Goal: Task Accomplishment & Management: Use online tool/utility

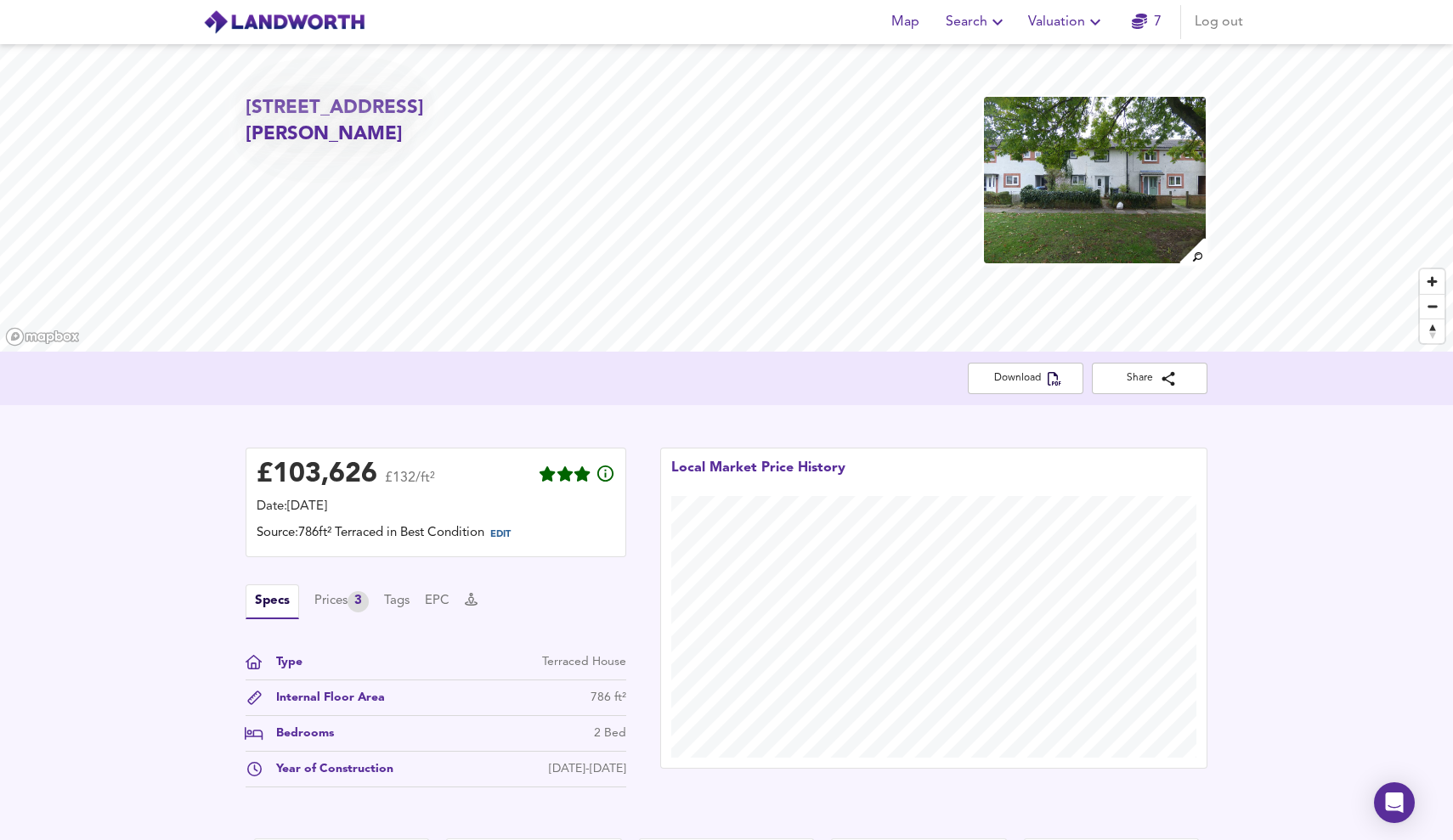
click at [1059, 16] on span "Valuation" at bounding box center [1067, 22] width 78 height 24
click at [1074, 88] on li "Valuation Report History" at bounding box center [1067, 92] width 203 height 31
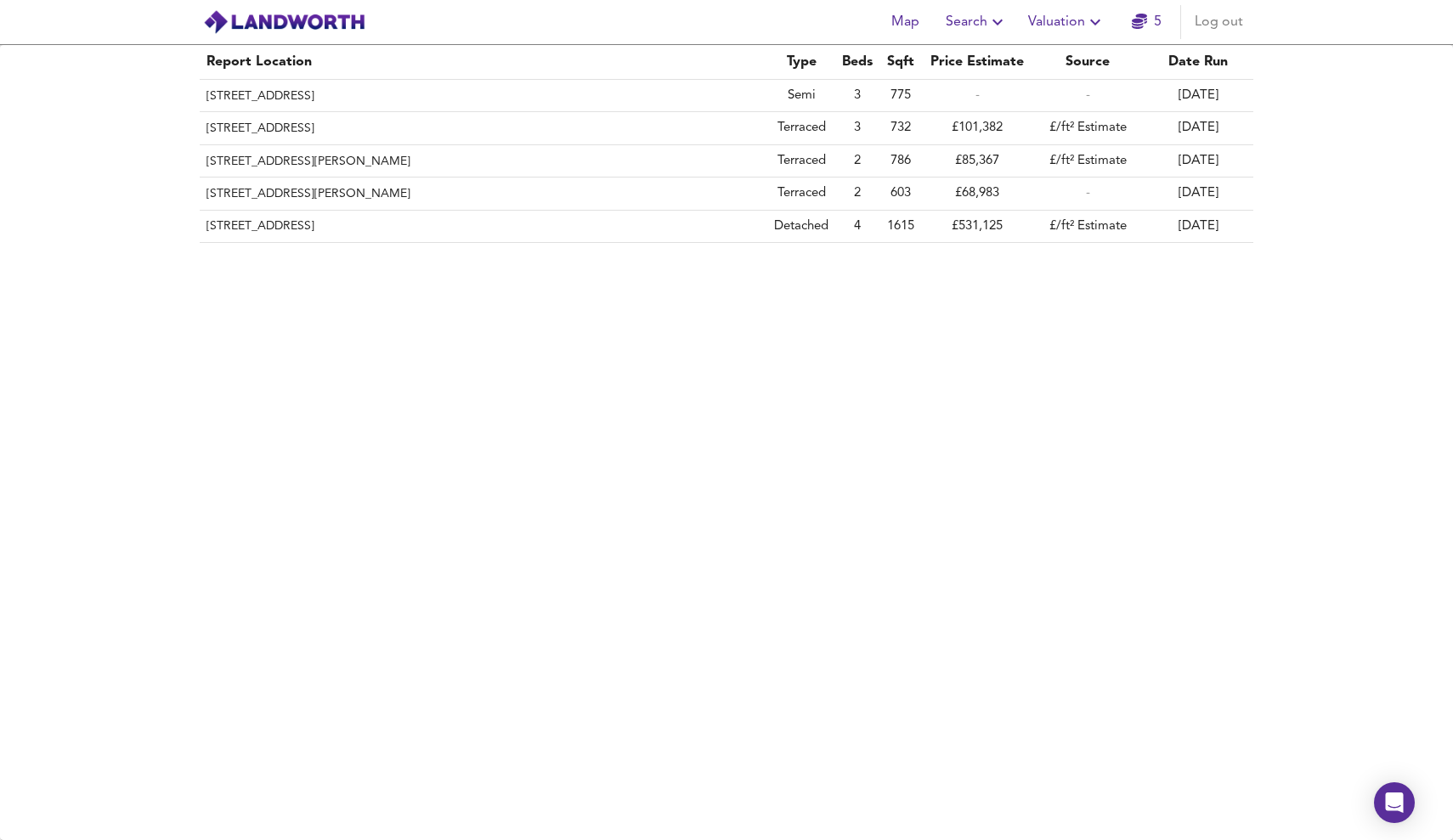
click at [1072, 14] on span "Valuation" at bounding box center [1067, 22] width 78 height 24
click at [964, 339] on div "Report Location Type Beds Sqft Price Estimate Source Date Run [STREET_ADDRESS] …" at bounding box center [726, 442] width 1453 height 795
click at [1020, 223] on td "£531,125" at bounding box center [977, 227] width 110 height 33
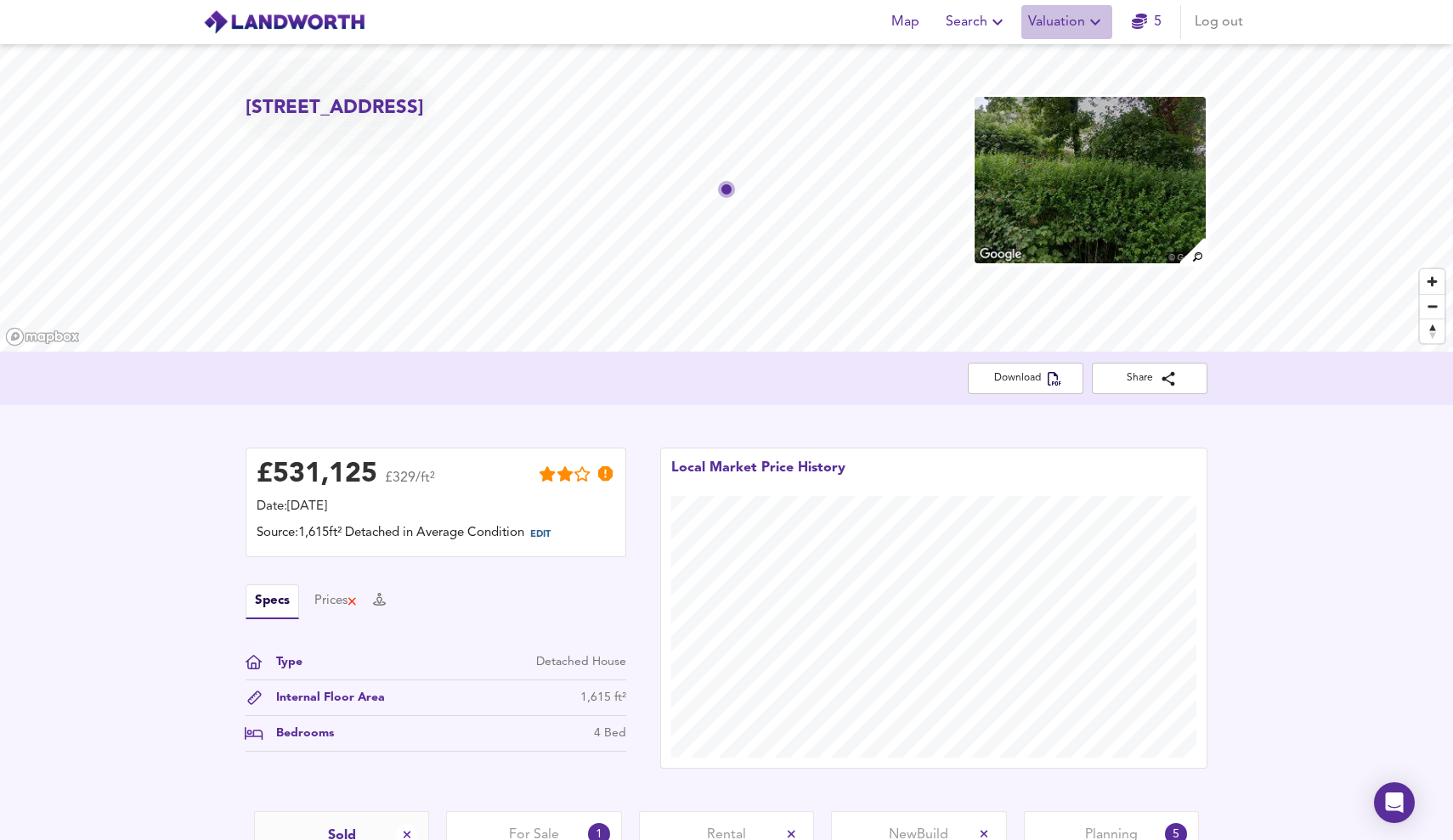
click at [1080, 21] on span "Valuation" at bounding box center [1067, 22] width 78 height 24
click at [1067, 46] on li "New Valuation Report" at bounding box center [1067, 61] width 203 height 31
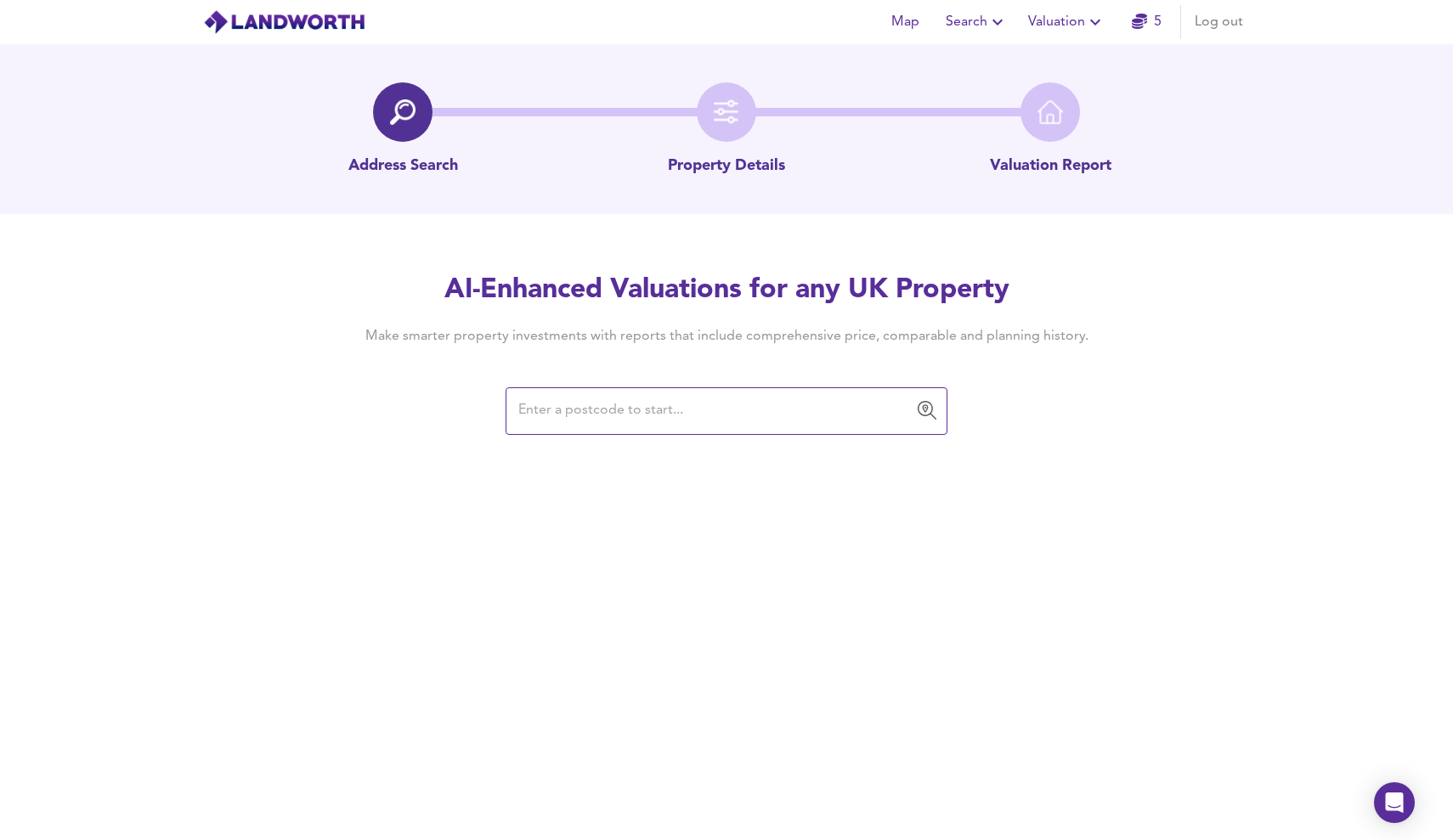
click at [714, 402] on input "text" at bounding box center [714, 411] width 401 height 33
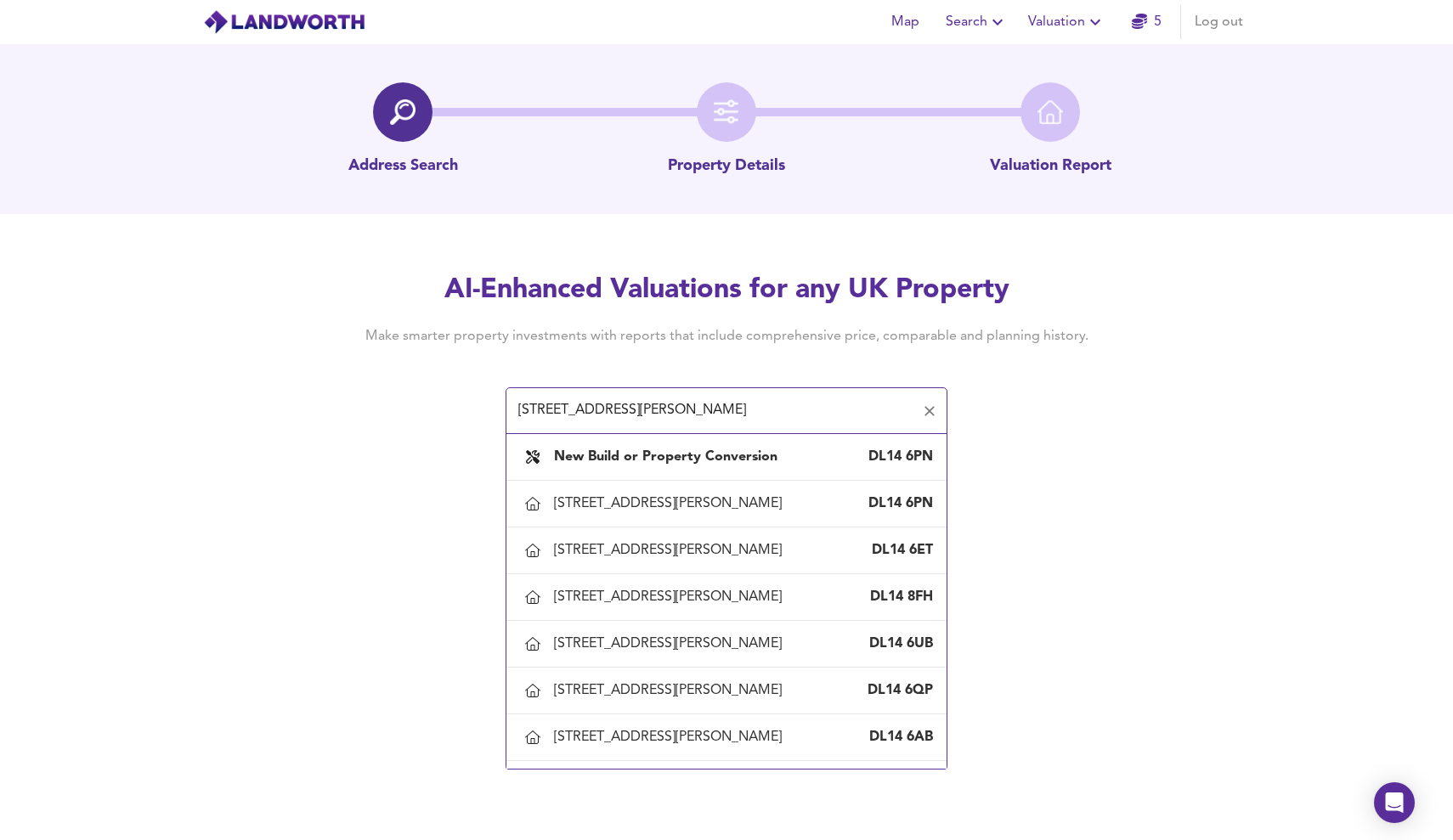
click at [574, 413] on input "[STREET_ADDRESS][PERSON_NAME]" at bounding box center [714, 411] width 401 height 33
click at [550, 407] on input "road, [PERSON_NAME] auckland" at bounding box center [714, 411] width 401 height 33
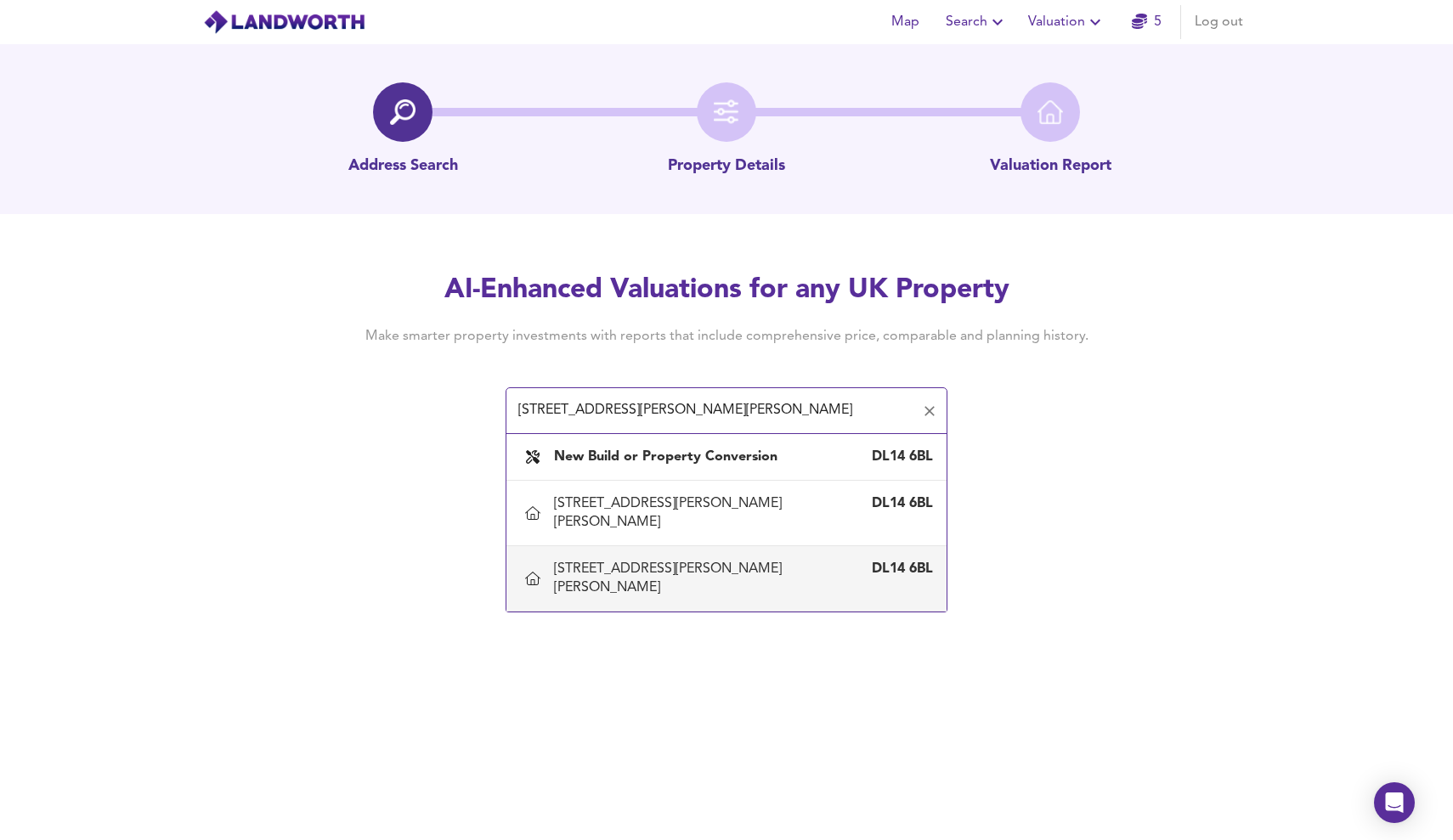
click at [808, 560] on div "[STREET_ADDRESS][PERSON_NAME][PERSON_NAME]" at bounding box center [710, 579] width 311 height 37
type input "[STREET_ADDRESS][PERSON_NAME][PERSON_NAME]"
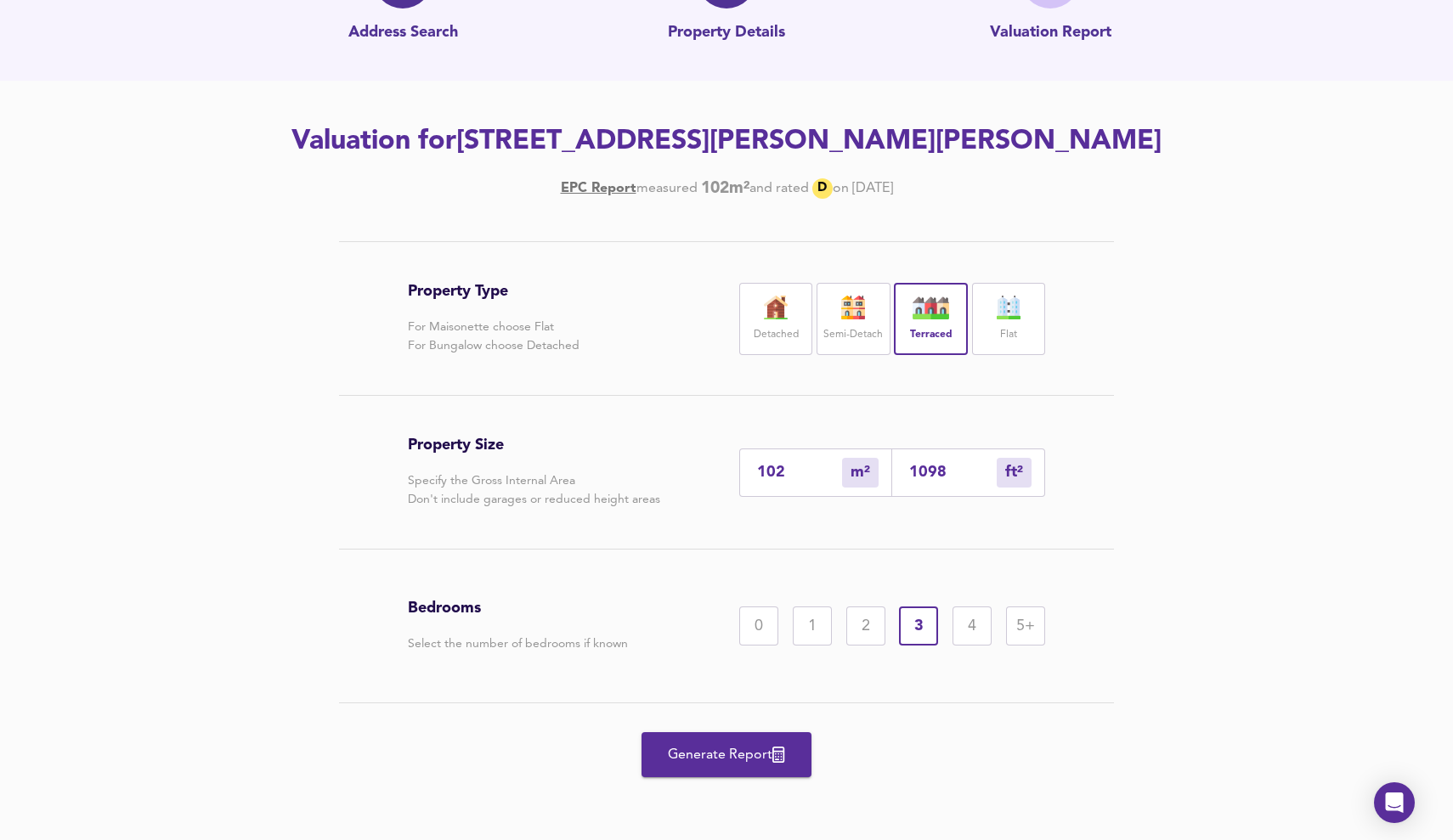
scroll to position [133, 0]
click at [771, 761] on span "Generate Report" at bounding box center [726, 754] width 136 height 24
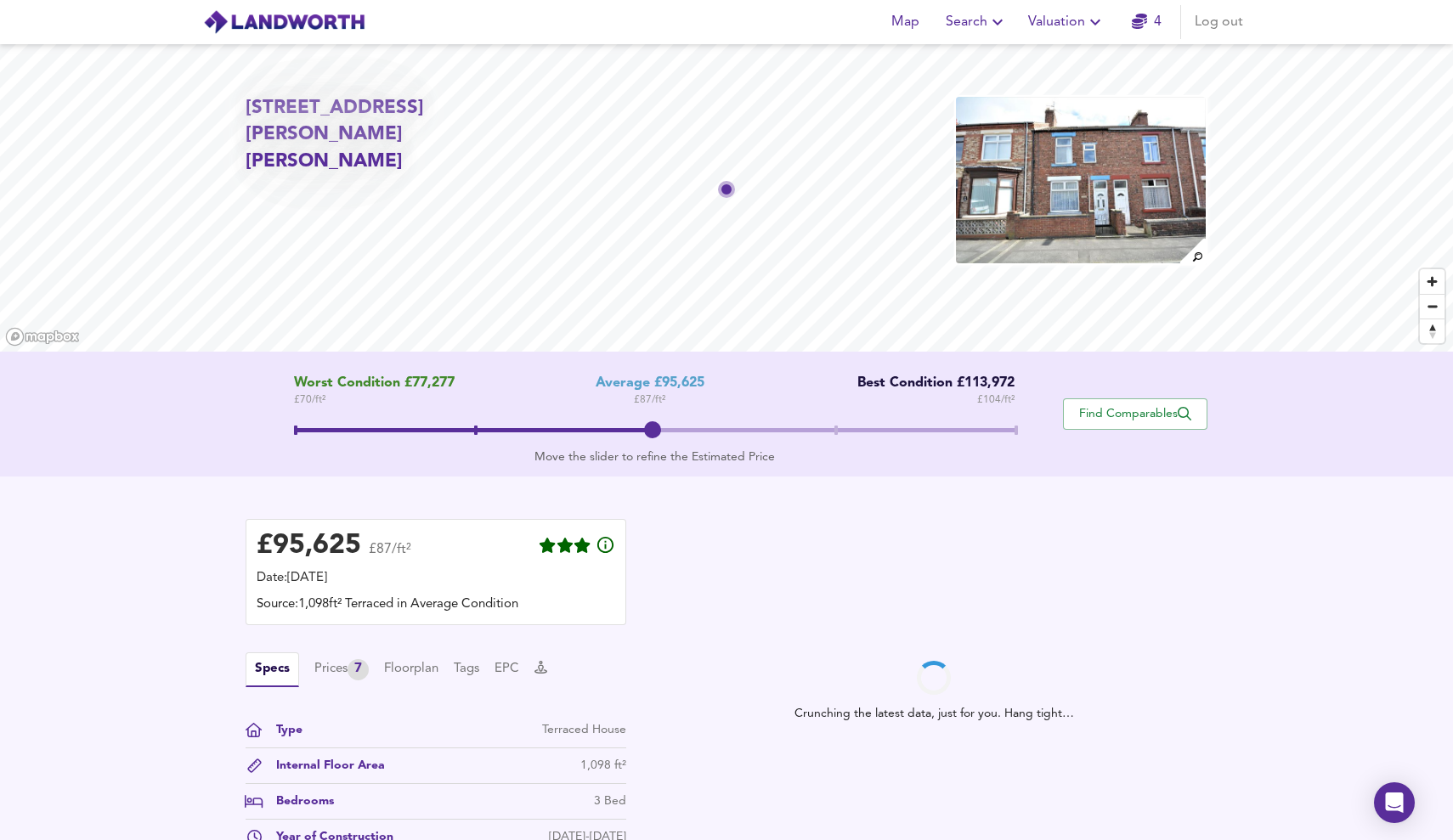
click at [1015, 431] on span at bounding box center [1017, 430] width 4 height 10
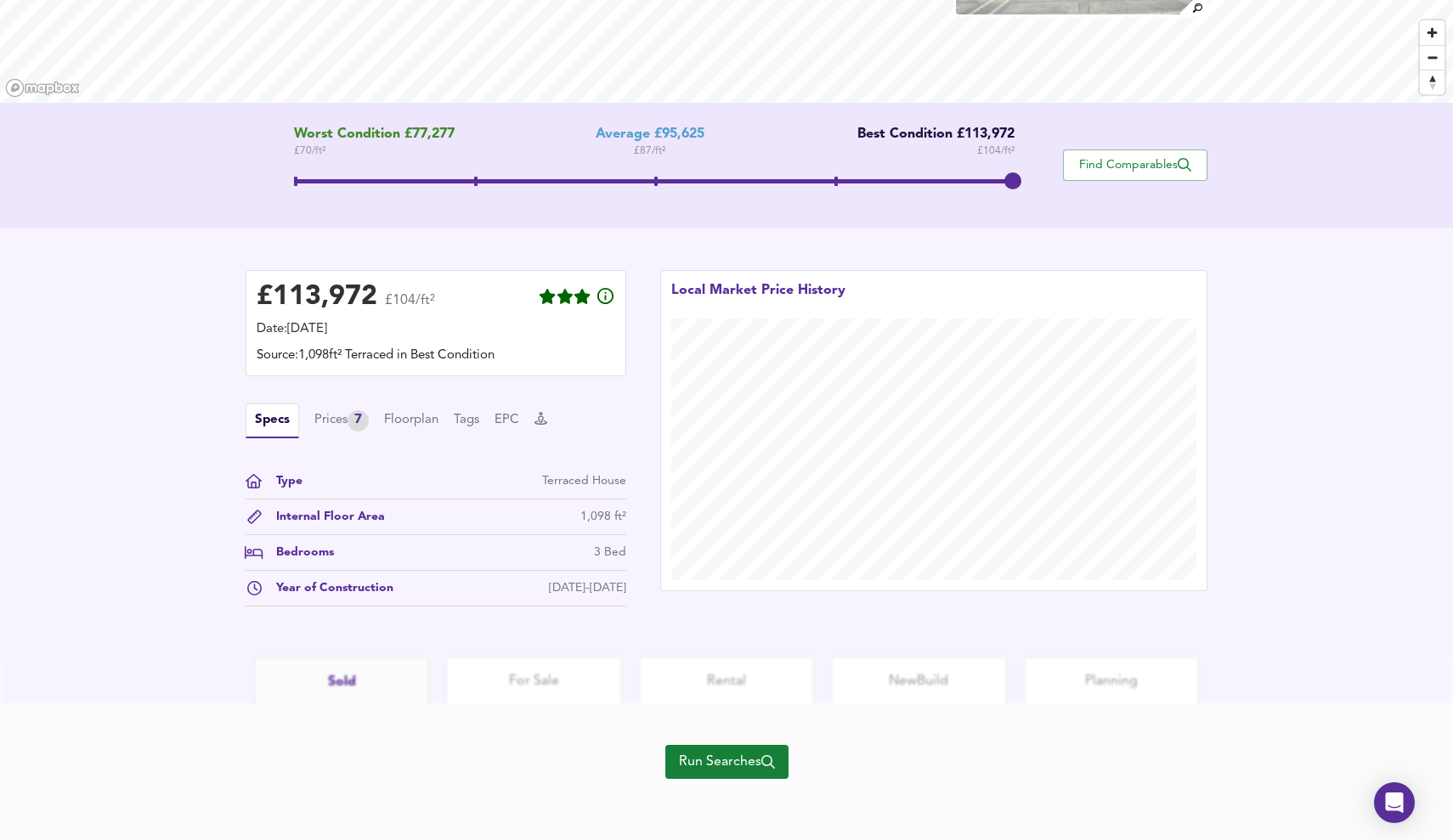
scroll to position [250, 0]
click at [1155, 163] on span "Find Comparables" at bounding box center [1135, 165] width 126 height 16
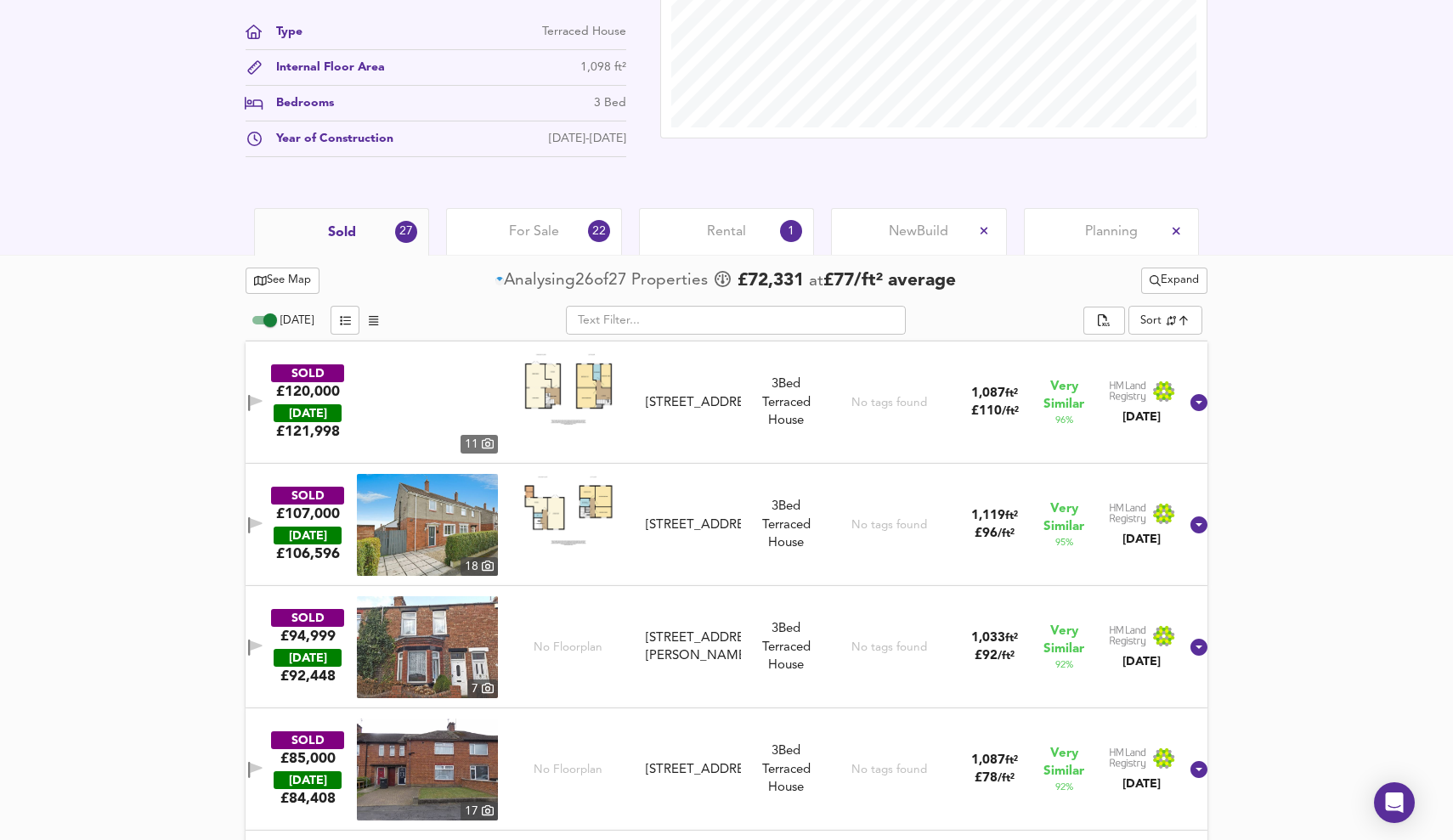
scroll to position [633, 0]
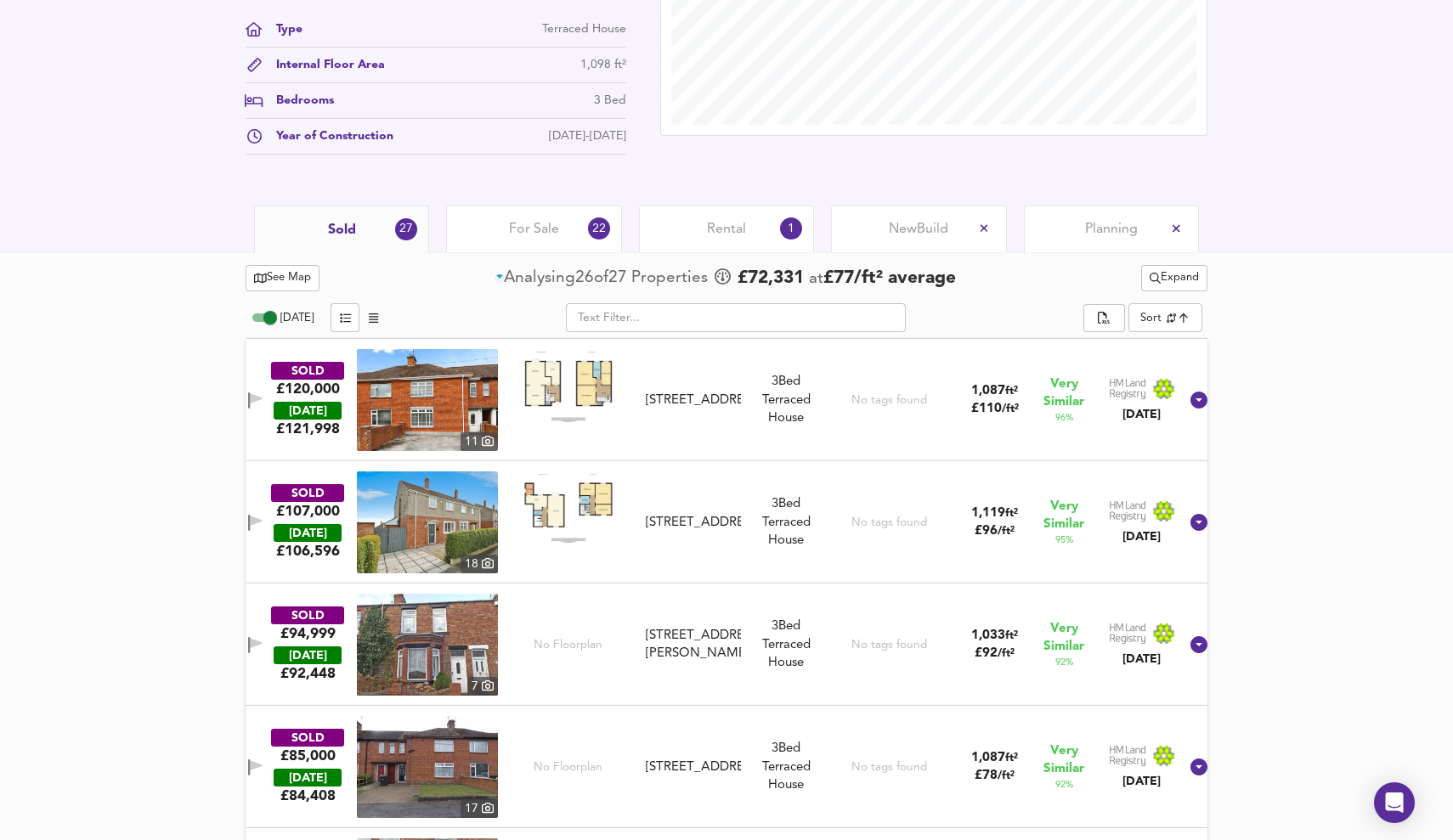
click at [364, 319] on span "button" at bounding box center [373, 319] width 20 height 19
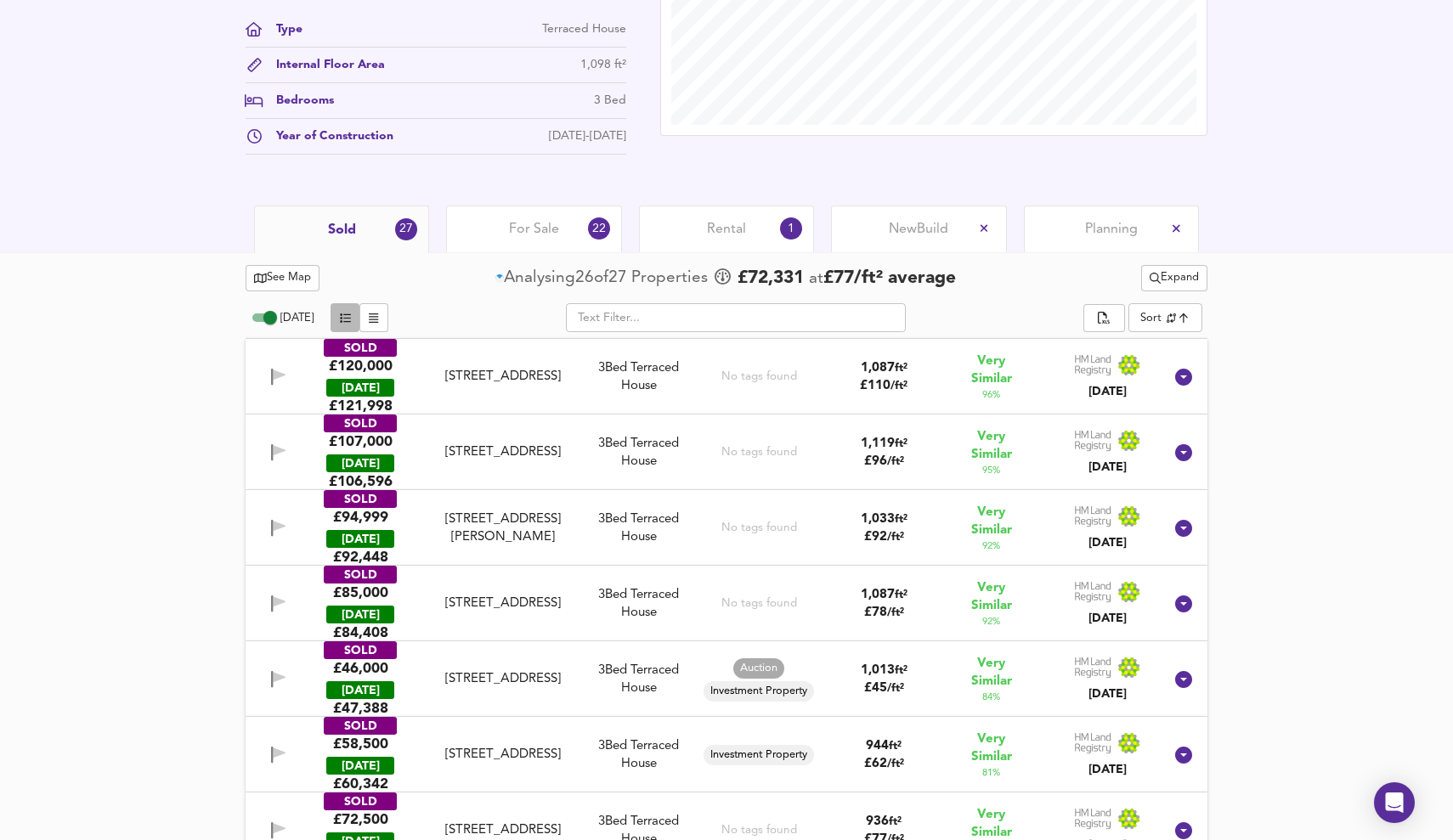
click at [348, 315] on span "button" at bounding box center [344, 319] width 20 height 19
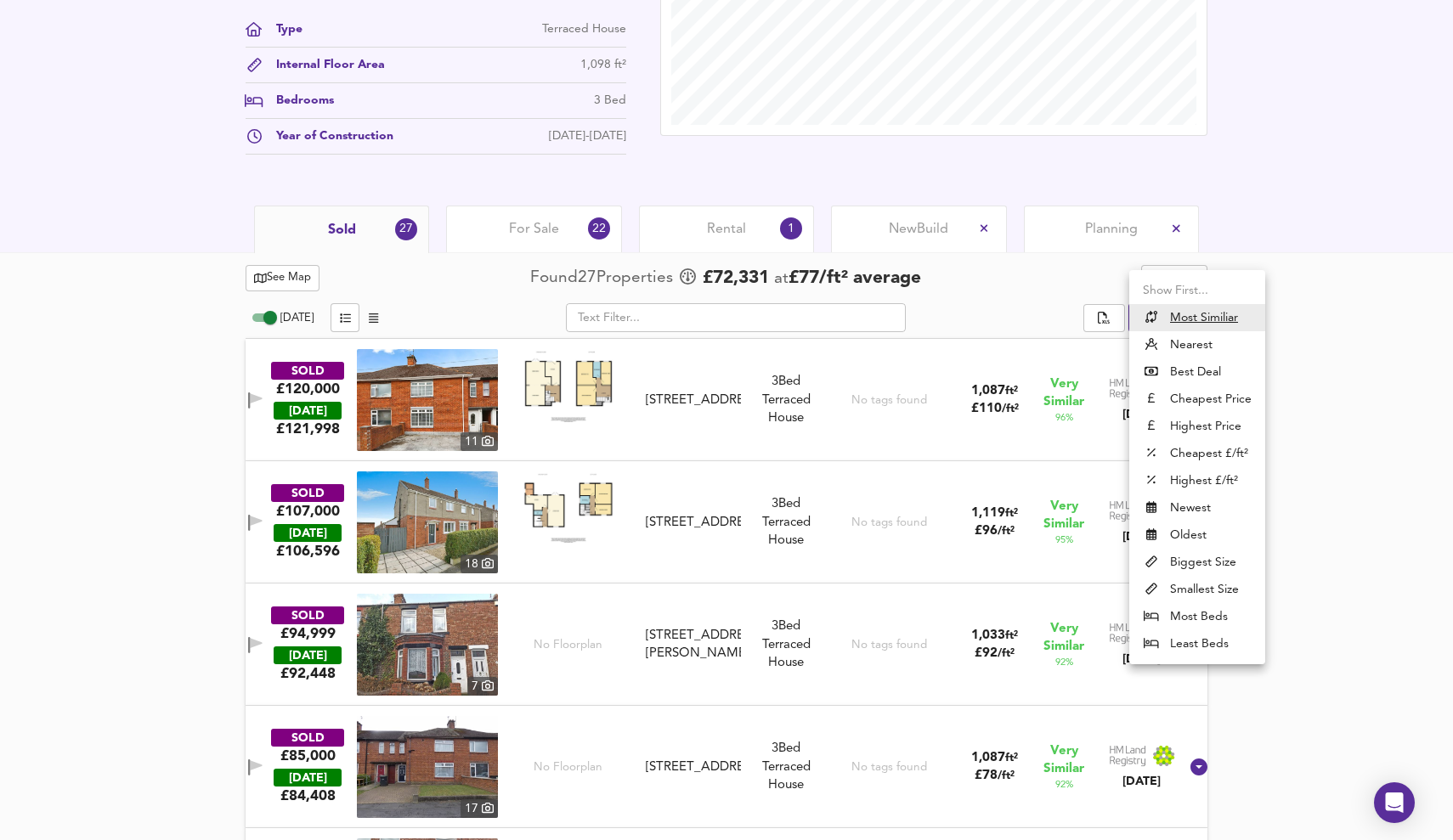
click at [1222, 425] on li "Highest Price" at bounding box center [1198, 426] width 136 height 27
type input "expensive"
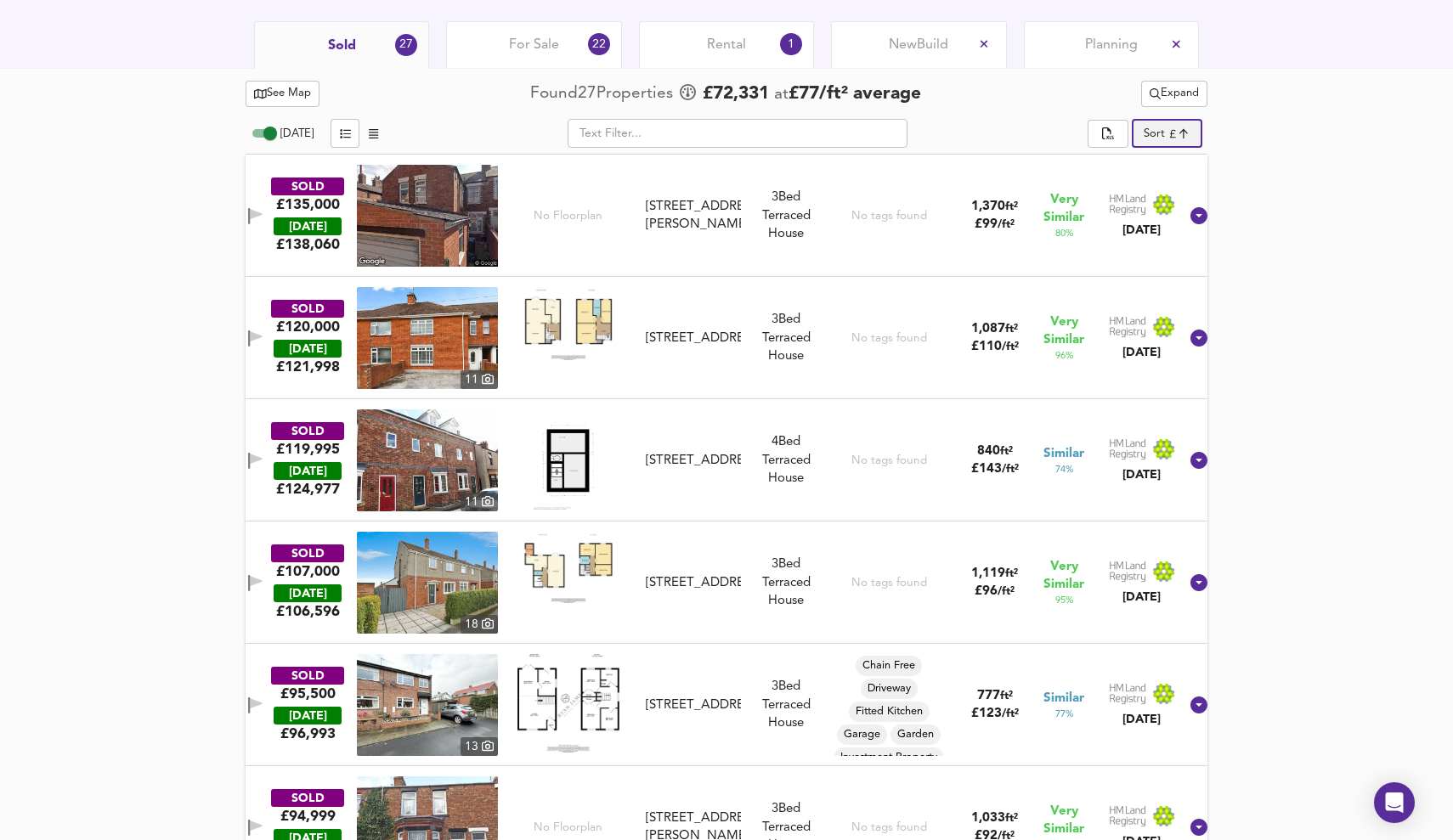
scroll to position [821, 0]
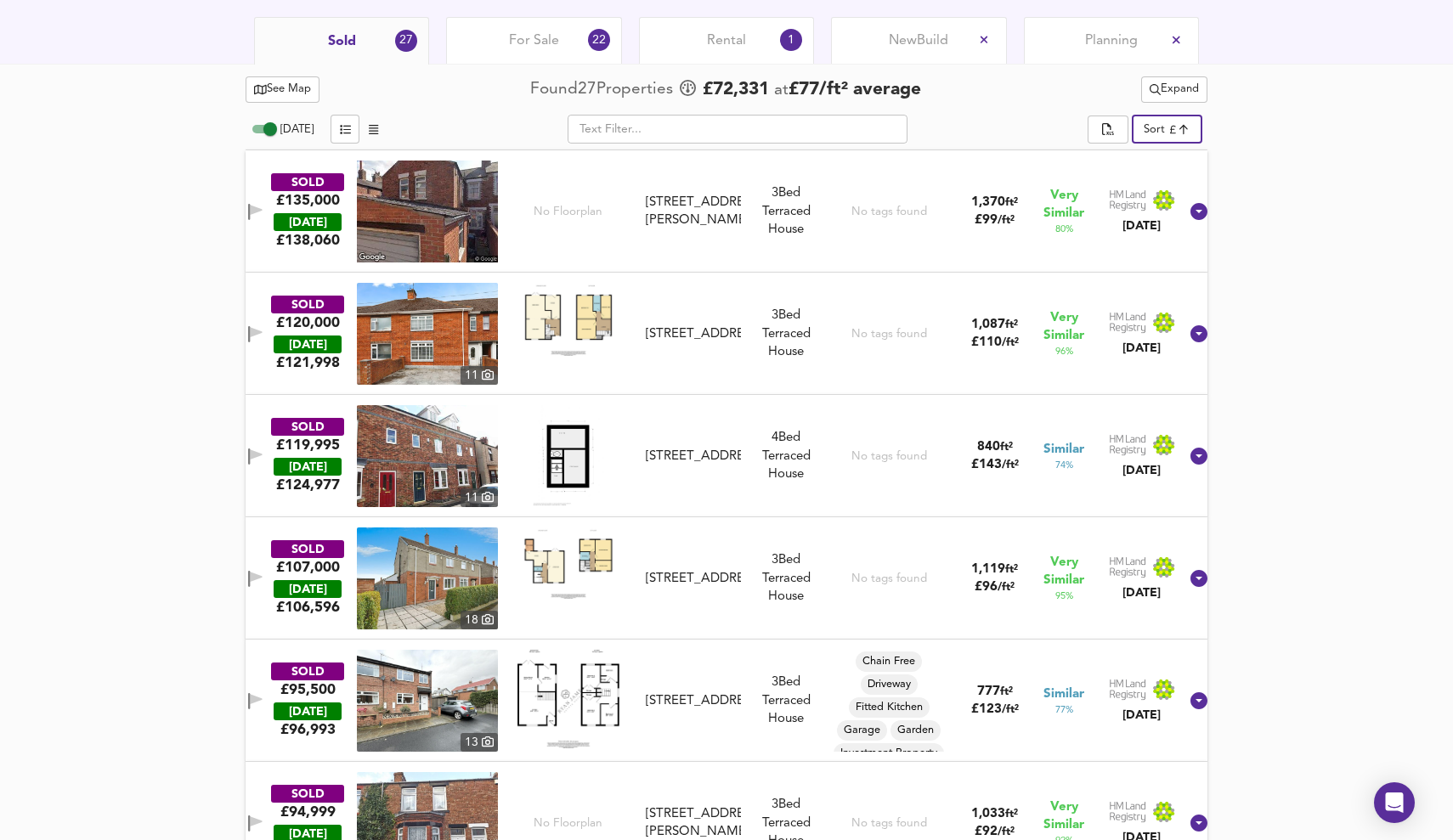
click at [892, 305] on div "No tags found" at bounding box center [890, 334] width 76 height 102
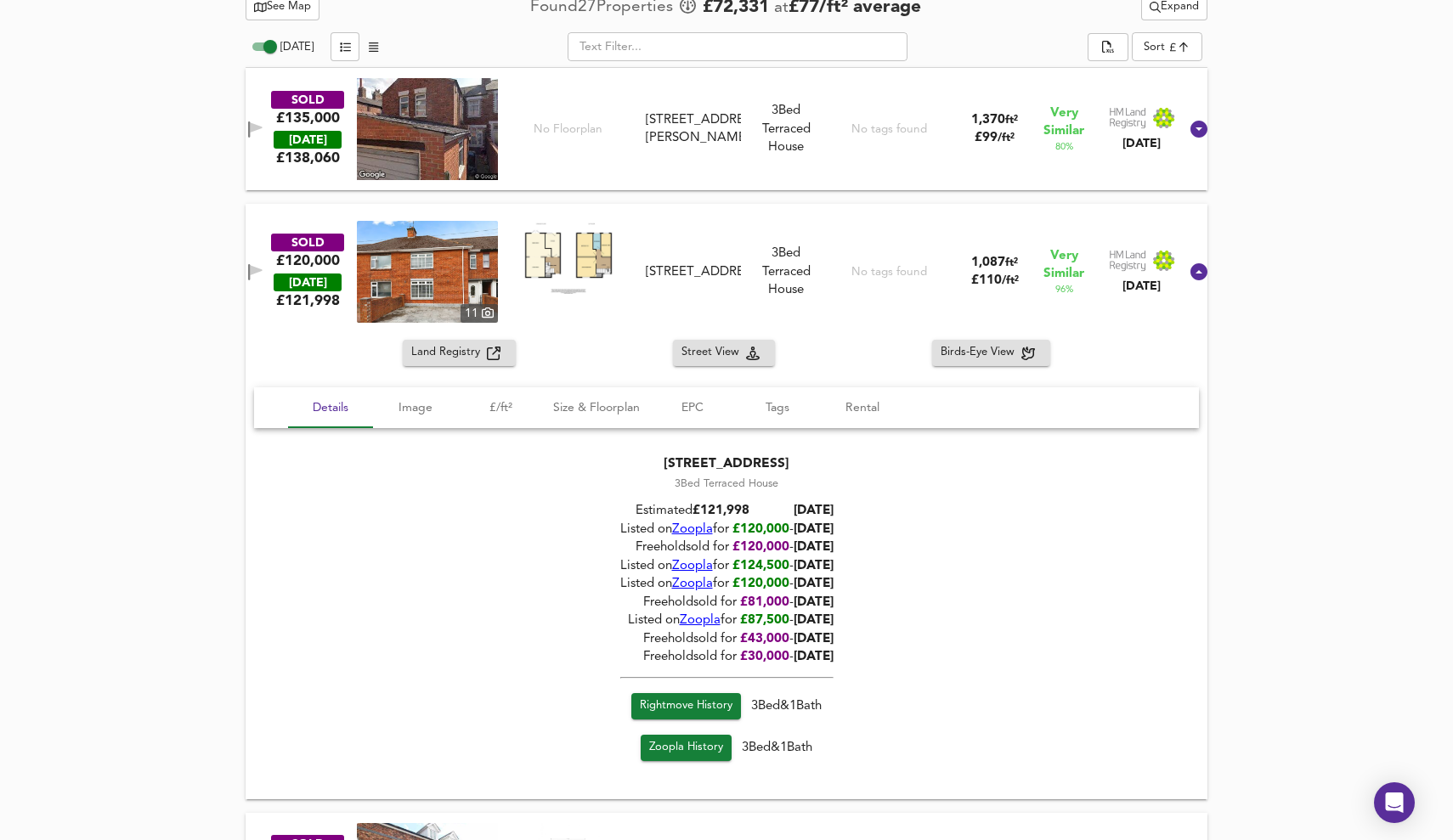
scroll to position [920, 0]
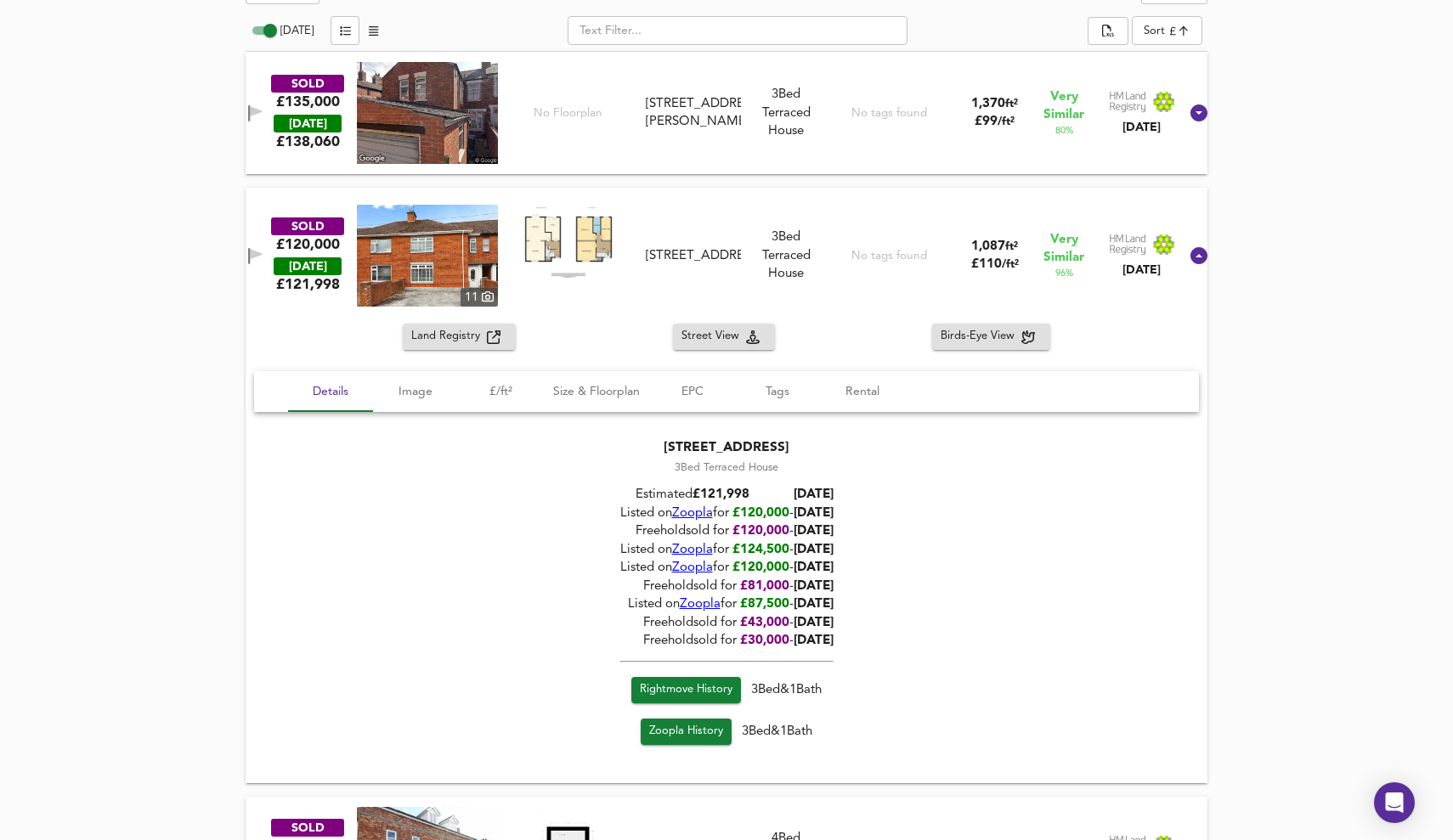
click at [892, 224] on div "No tags found" at bounding box center [890, 256] width 76 height 102
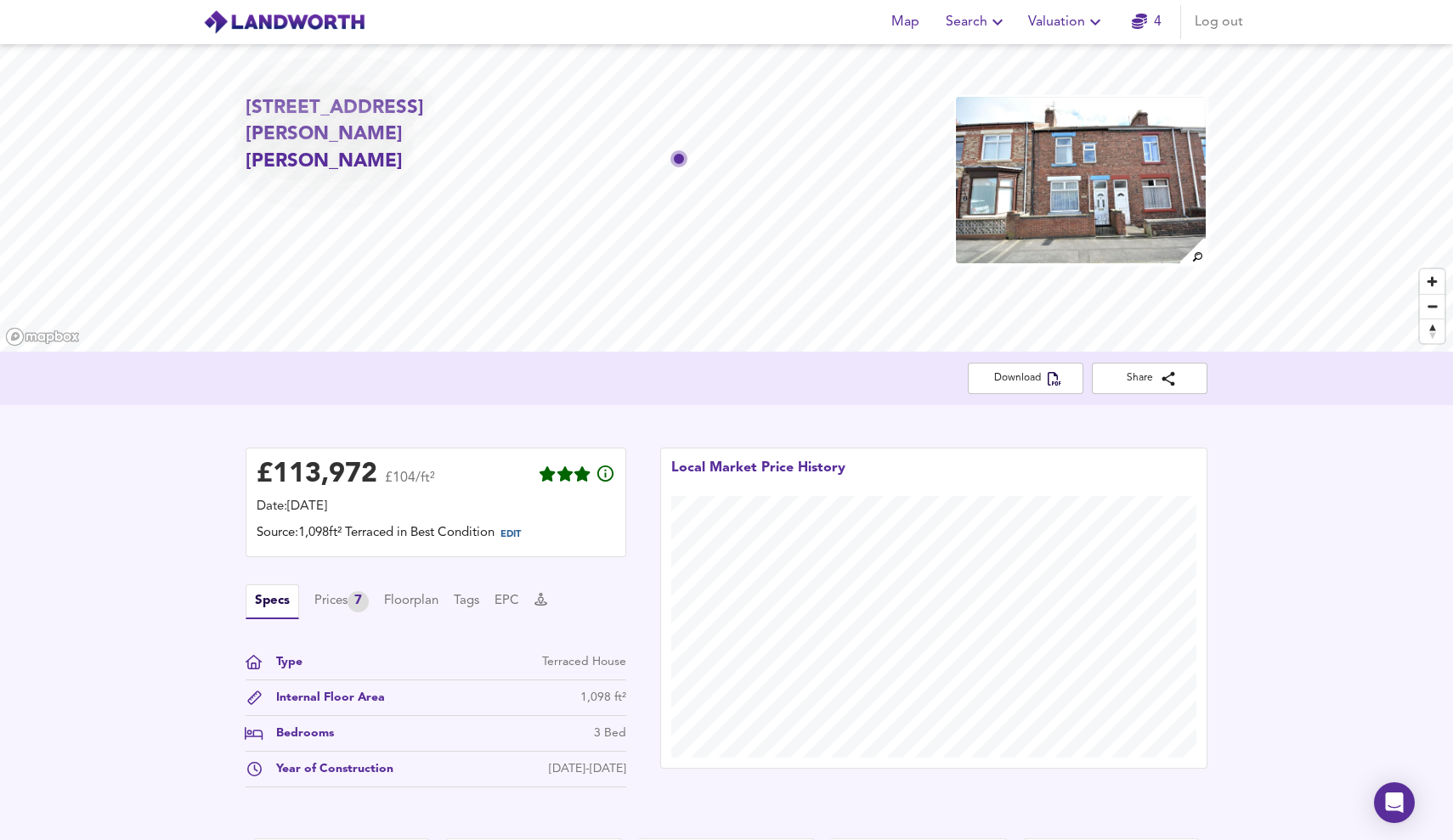
scroll to position [0, 0]
click at [393, 596] on button "Floorplan" at bounding box center [411, 601] width 55 height 19
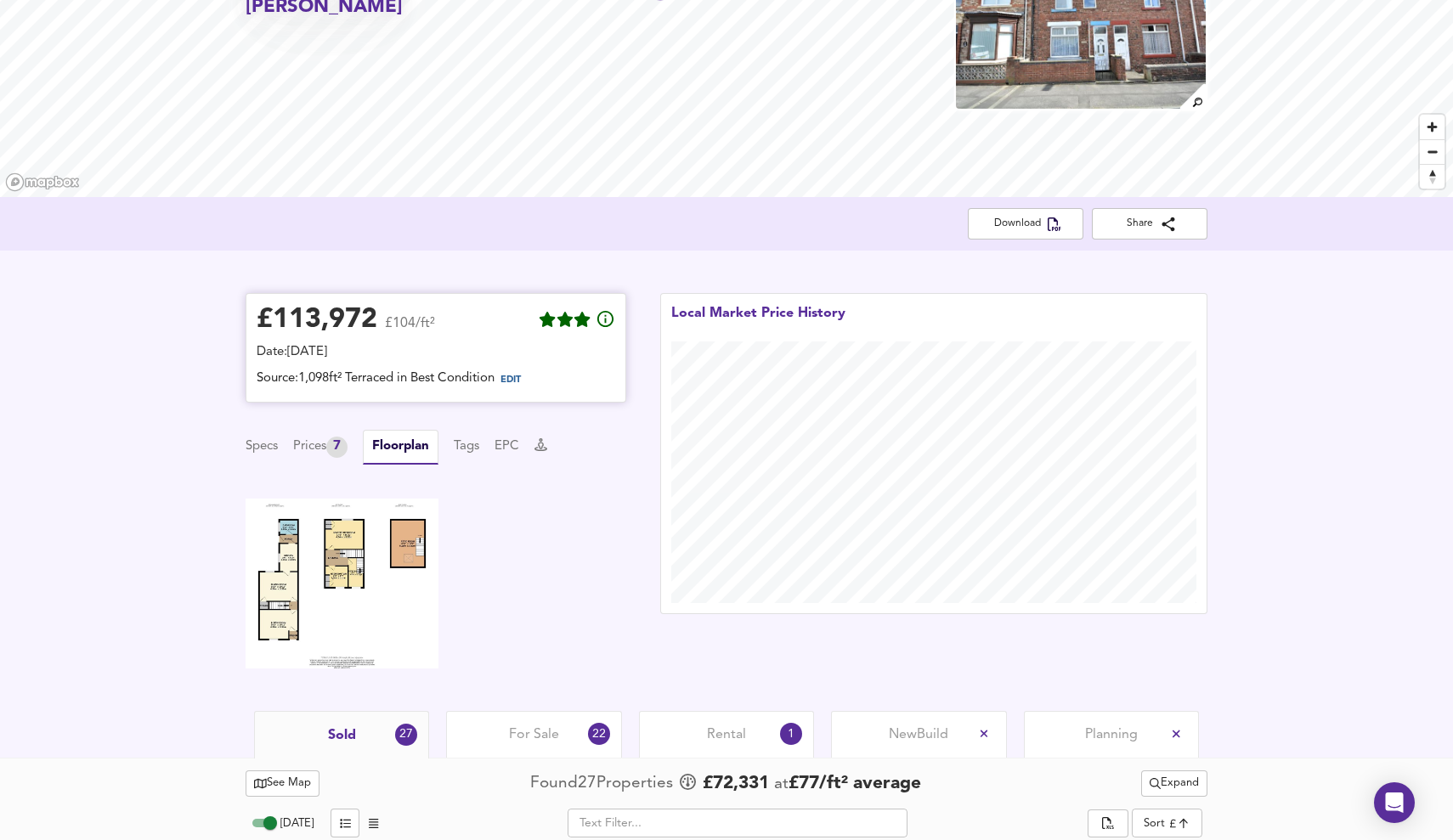
scroll to position [178, 0]
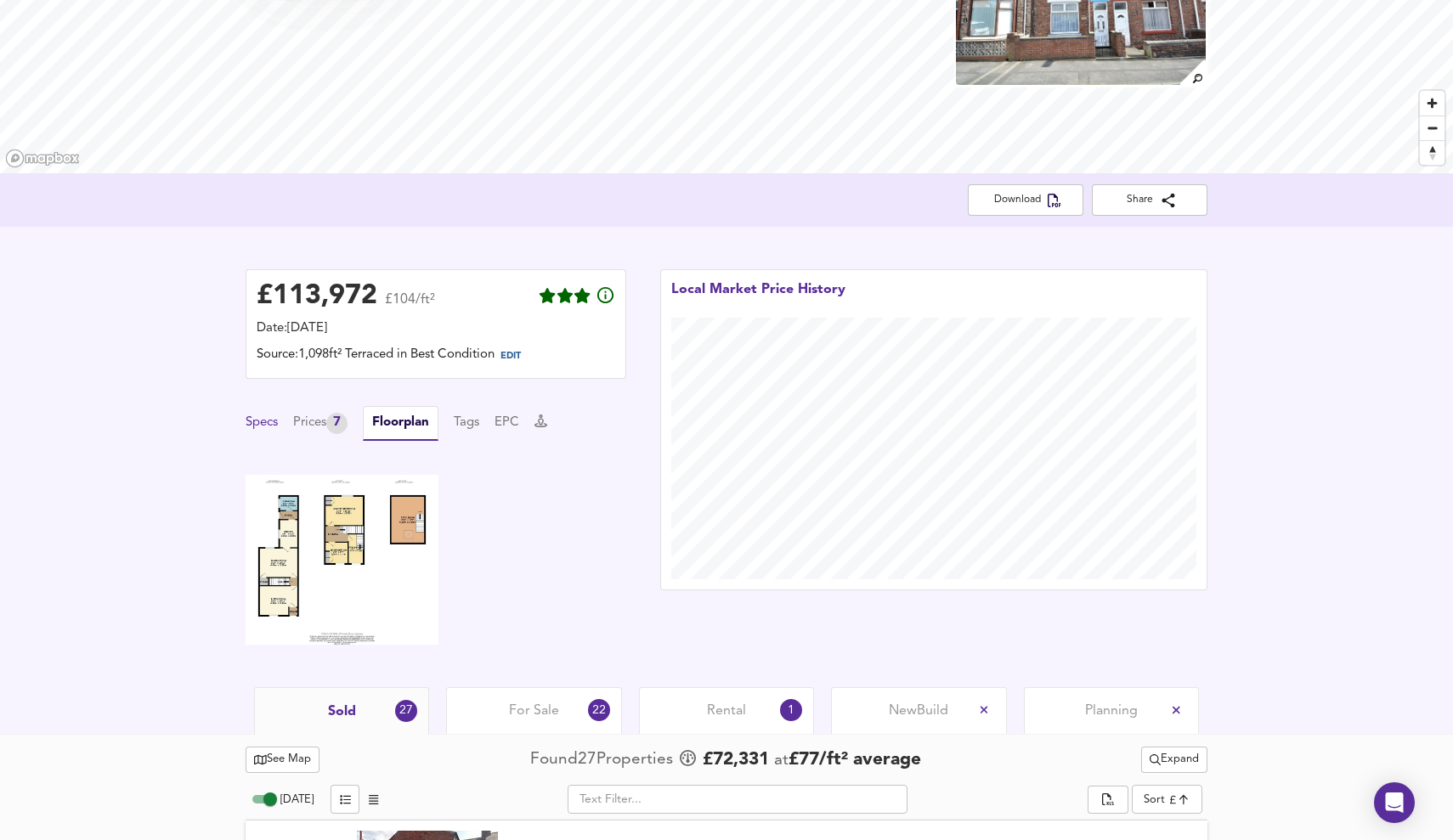
click at [267, 417] on button "Specs" at bounding box center [261, 423] width 33 height 19
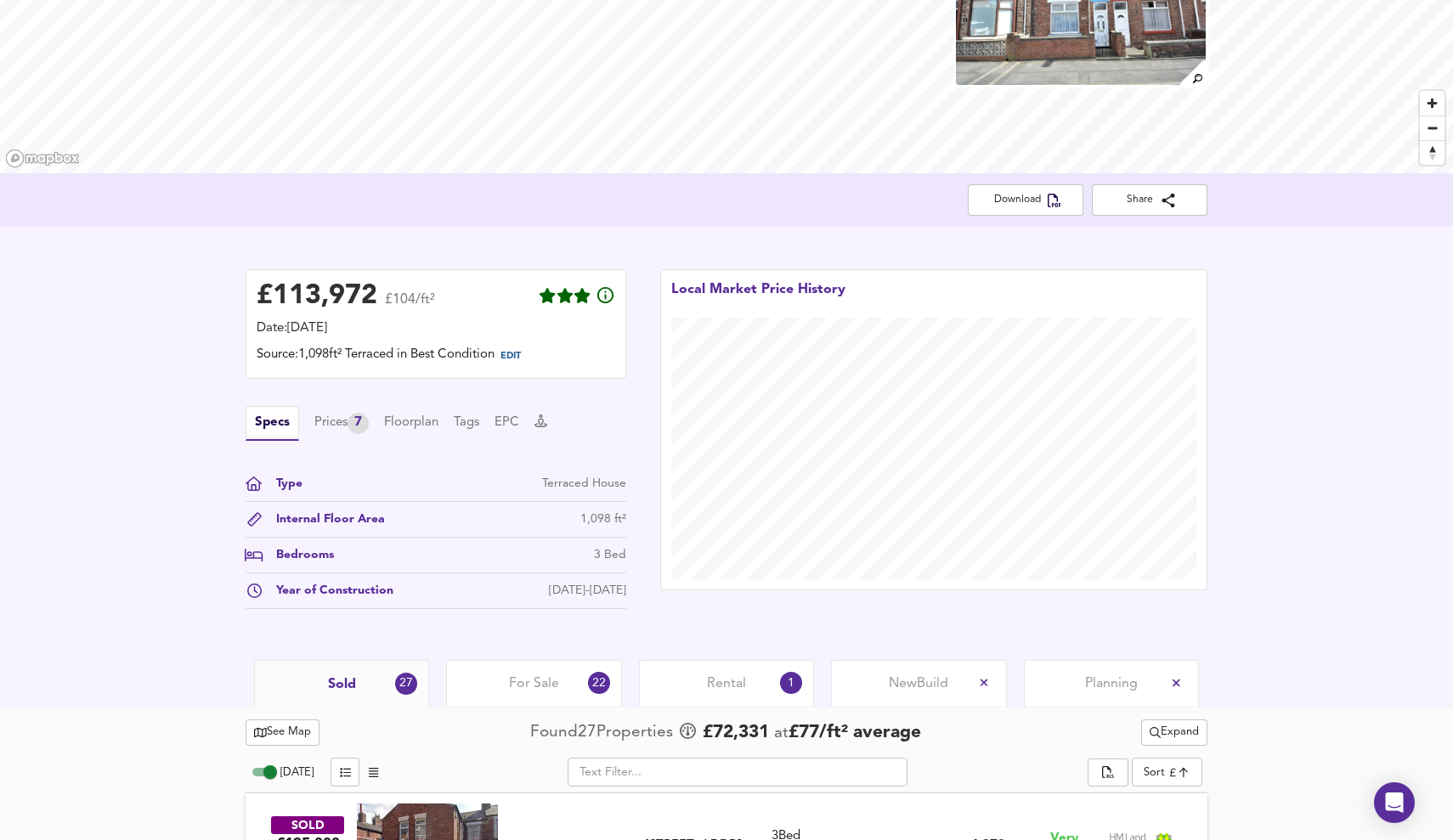
click at [691, 675] on div "Rental 1" at bounding box center [726, 683] width 175 height 47
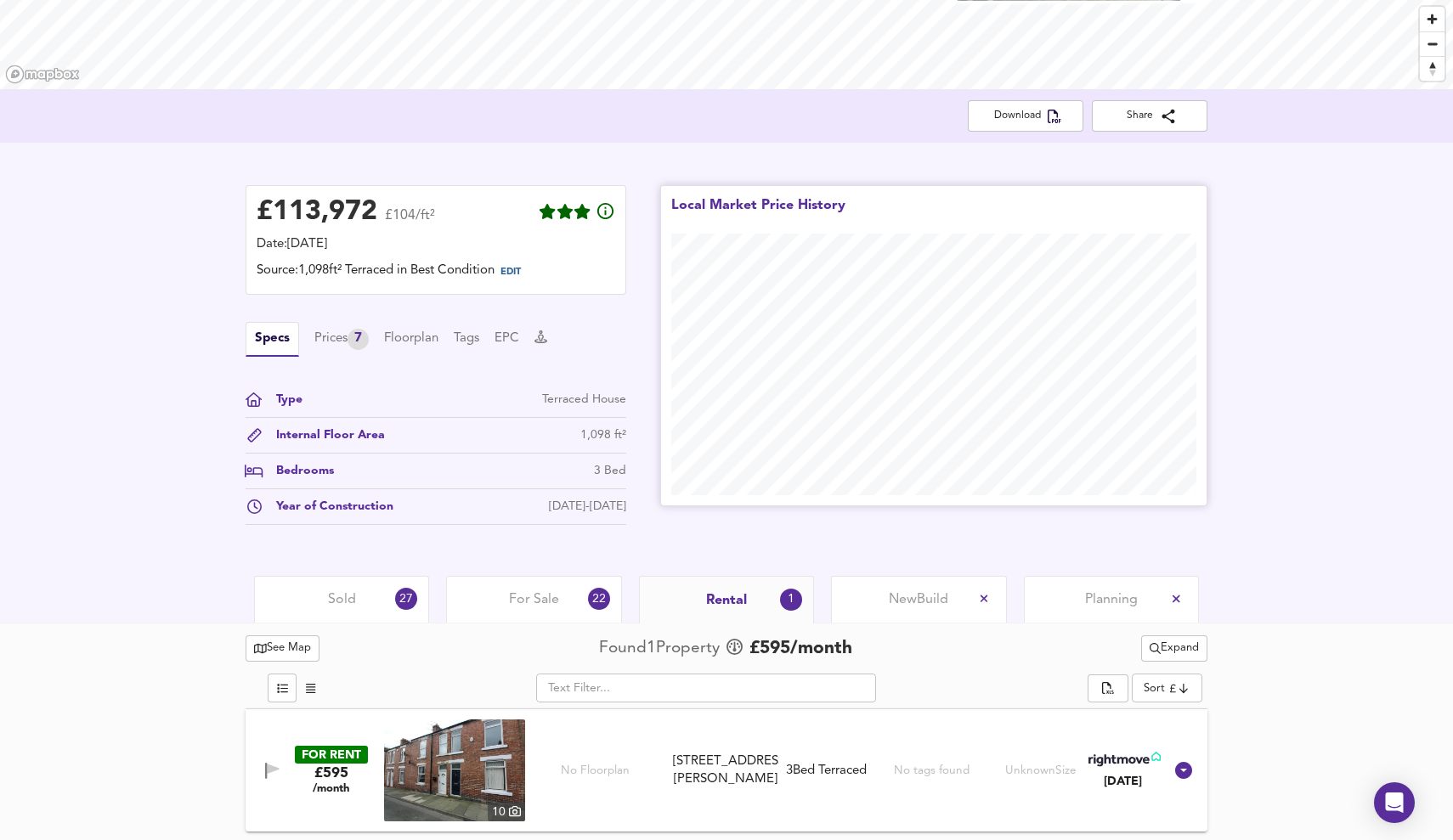
scroll to position [263, 0]
click at [493, 791] on img at bounding box center [455, 771] width 141 height 102
click at [401, 581] on div "Sold 27" at bounding box center [342, 599] width 175 height 47
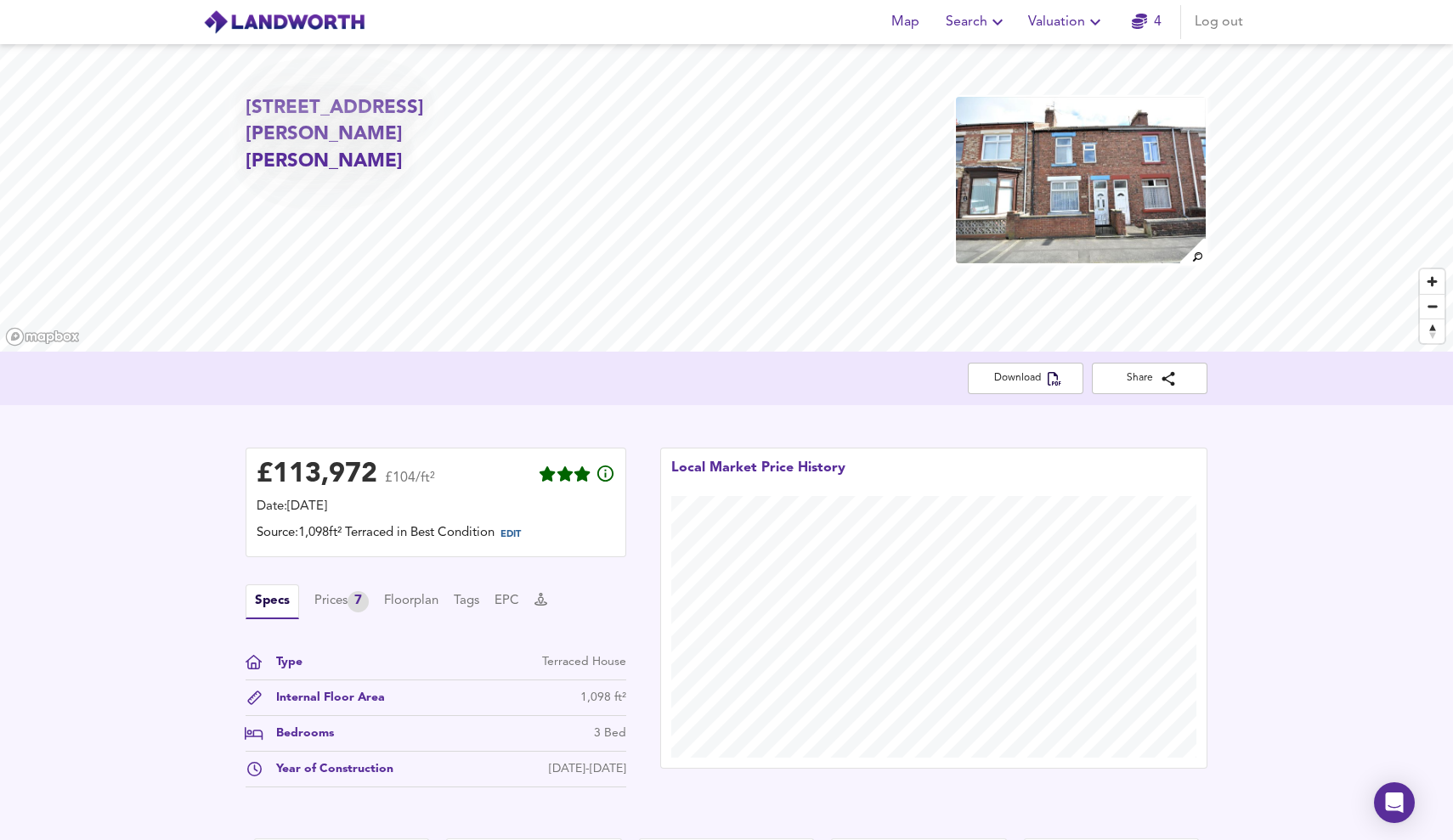
click at [1050, 31] on span "Valuation" at bounding box center [1067, 22] width 78 height 24
click at [1050, 56] on li "New Valuation Report" at bounding box center [1067, 61] width 203 height 31
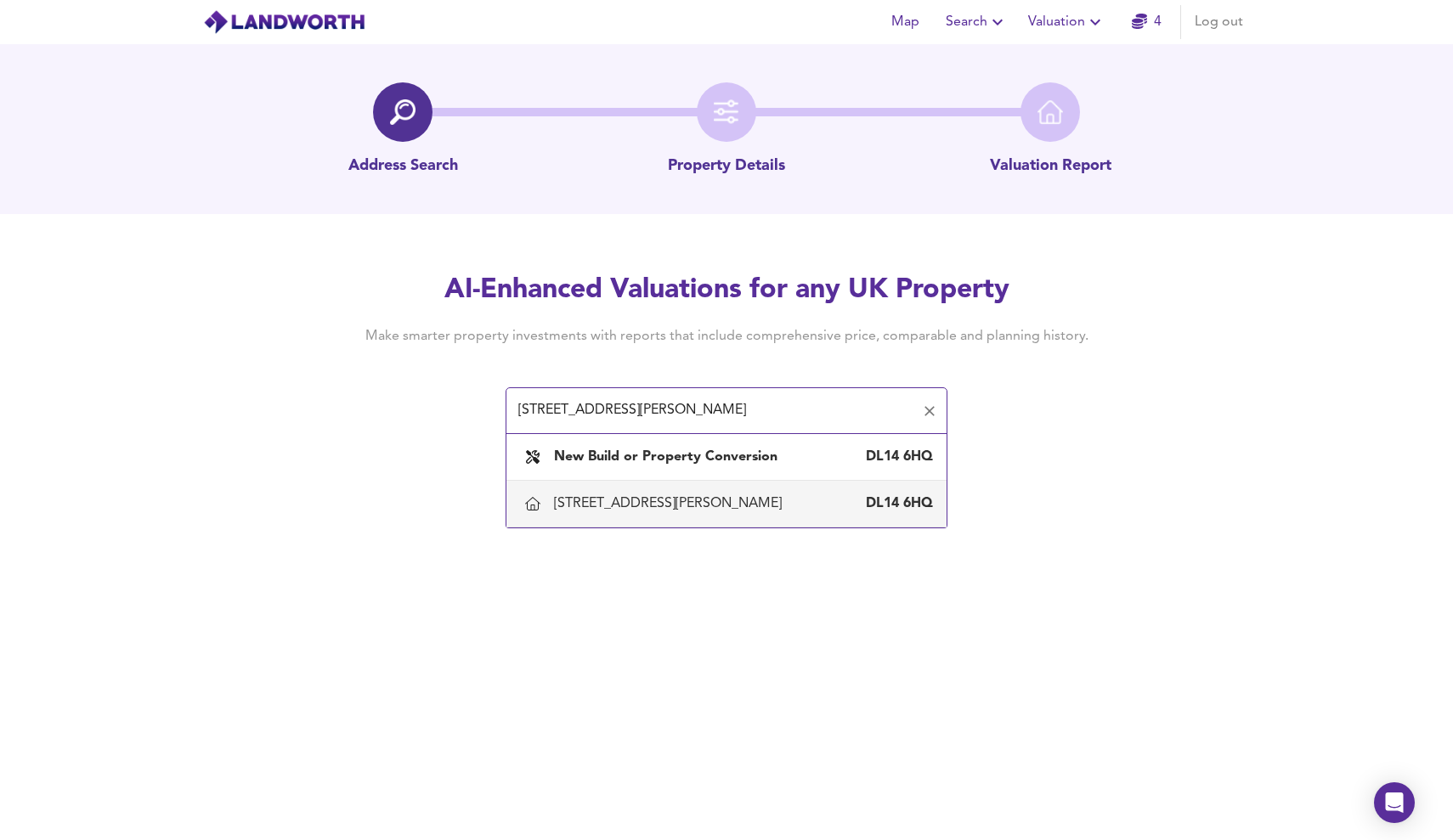
click at [818, 510] on div "[STREET_ADDRESS][PERSON_NAME]" at bounding box center [743, 503] width 379 height 19
type input "[STREET_ADDRESS][PERSON_NAME]"
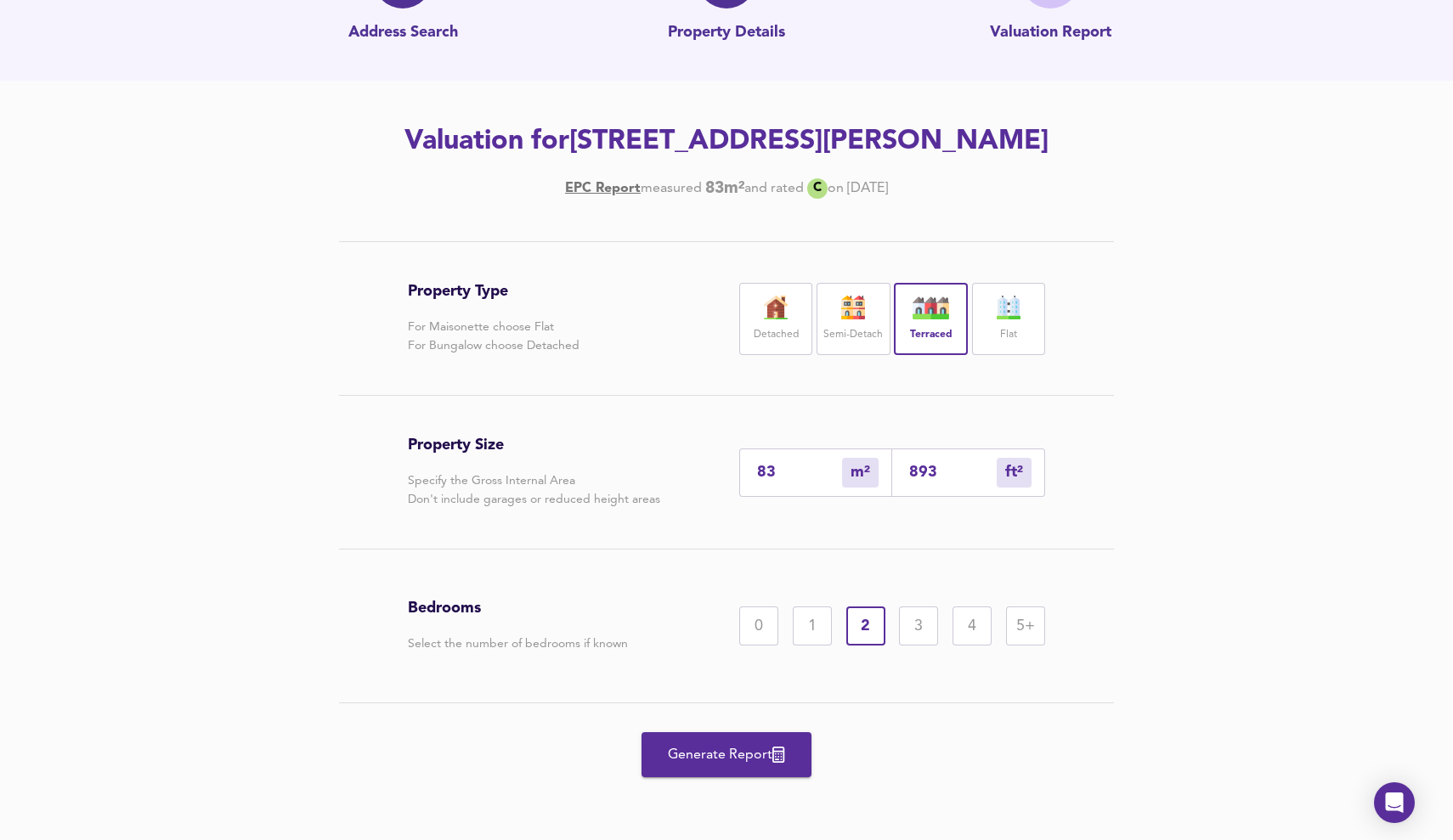
scroll to position [133, 0]
click at [749, 755] on span "Generate Report" at bounding box center [726, 754] width 136 height 24
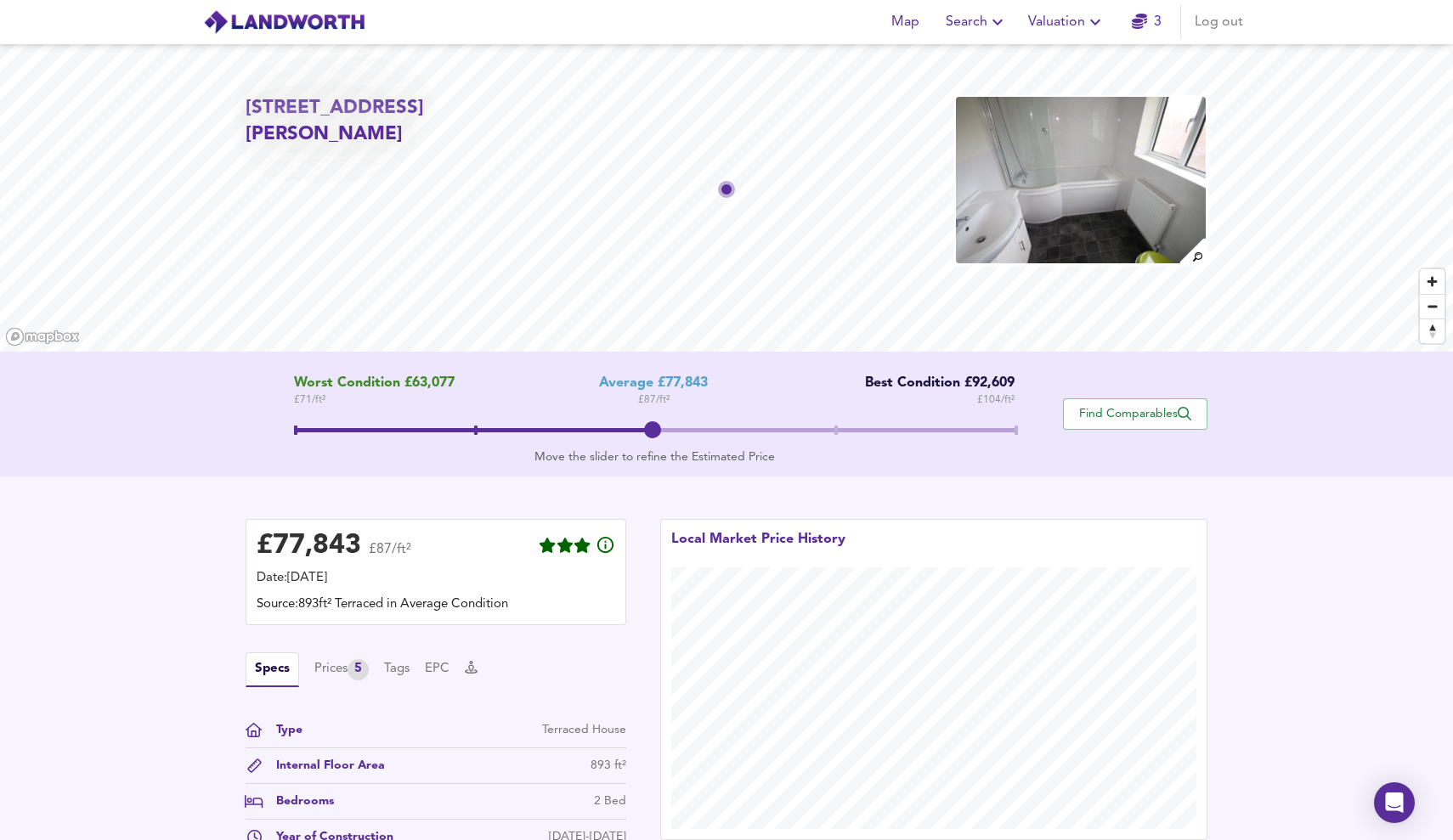
click at [830, 428] on span at bounding box center [654, 430] width 721 height 4
